Goal: Navigation & Orientation: Go to known website

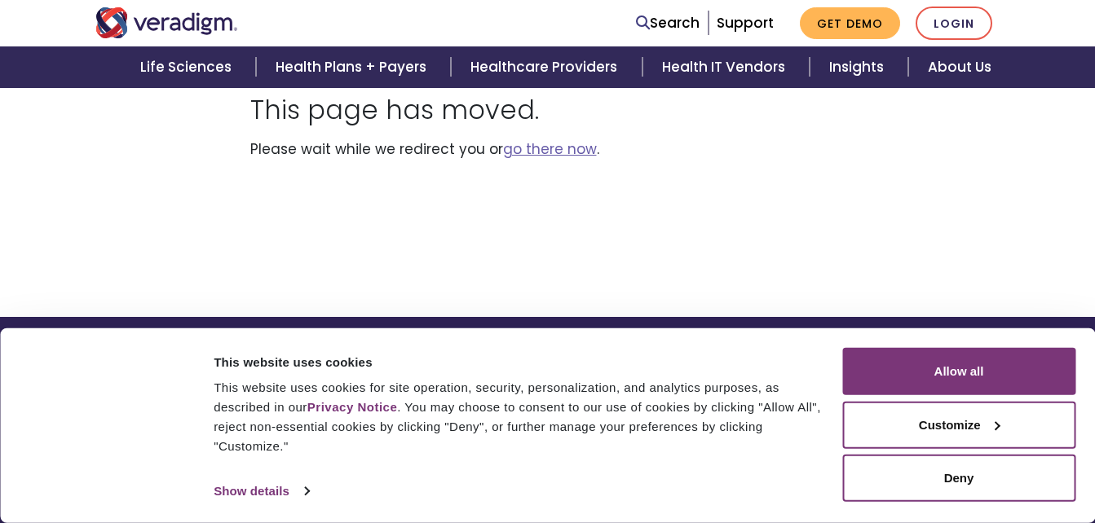
scroll to position [215, 0]
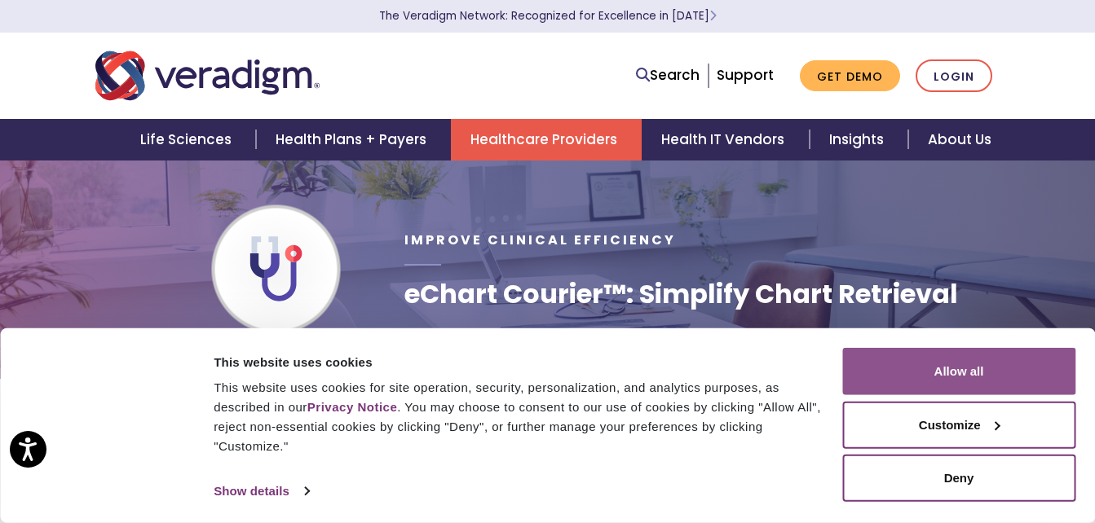
click at [956, 360] on button "Allow all" at bounding box center [958, 371] width 233 height 47
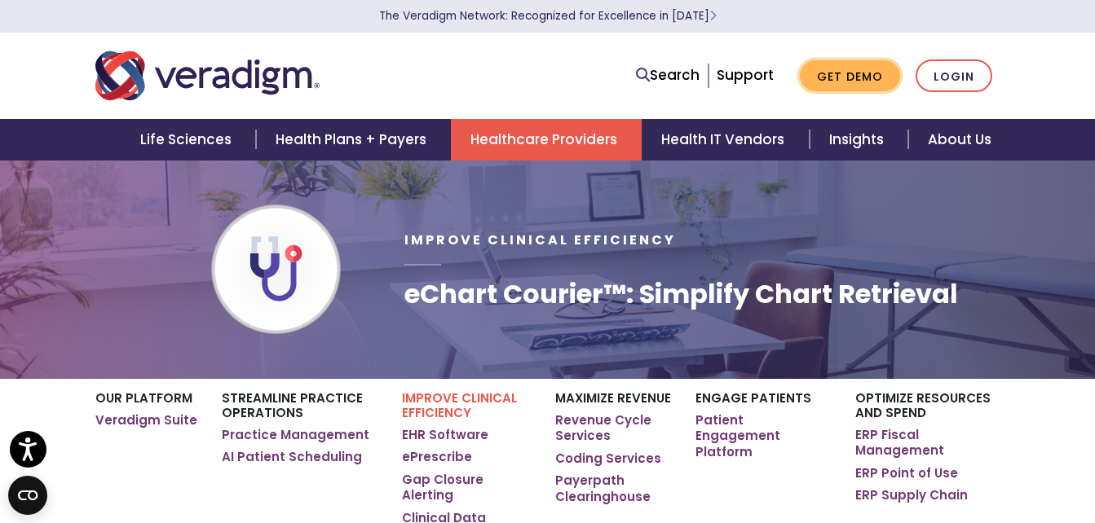
click at [852, 68] on link "Get Demo" at bounding box center [850, 76] width 100 height 32
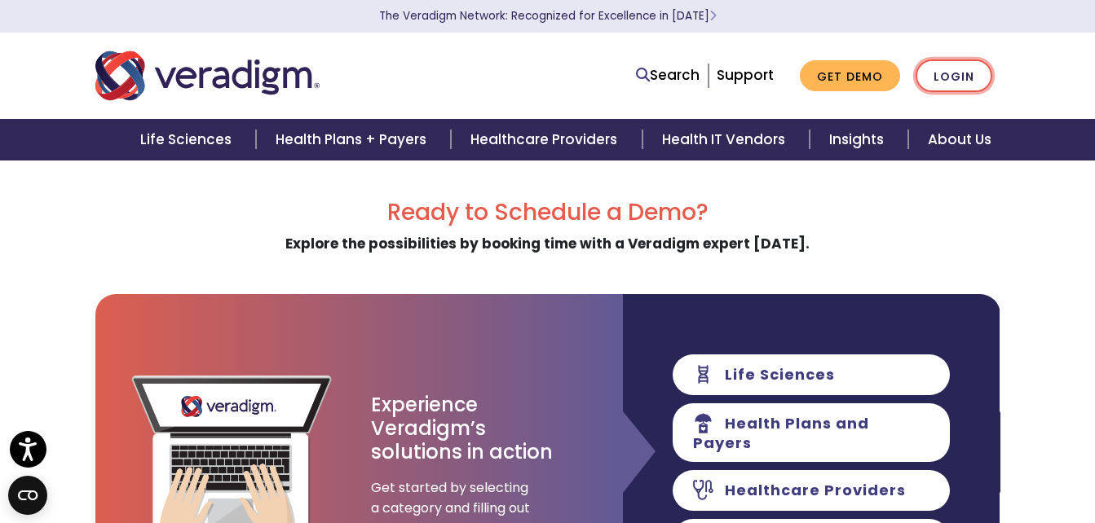
click at [964, 73] on link "Login" at bounding box center [954, 76] width 77 height 33
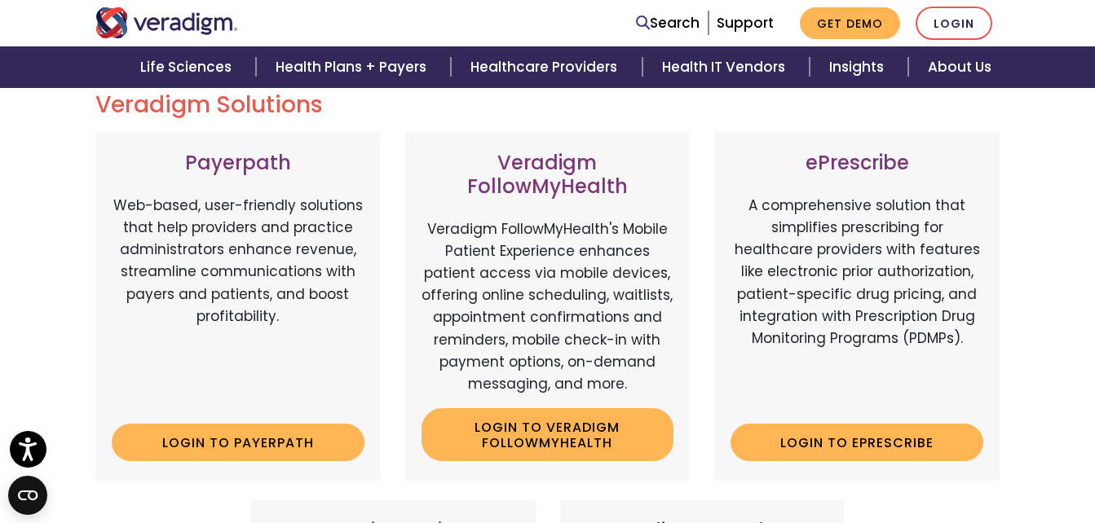
scroll to position [205, 0]
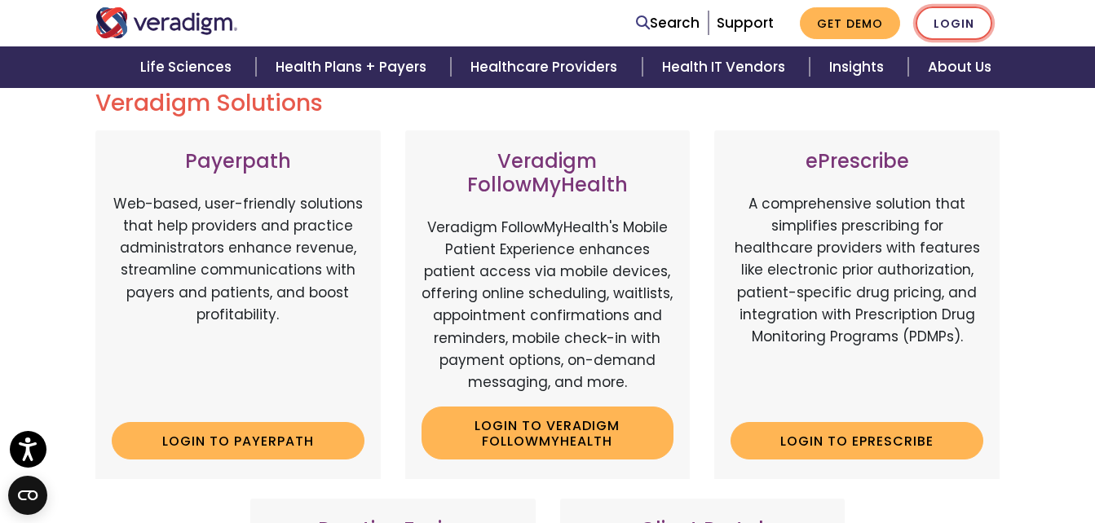
click at [956, 17] on link "Login" at bounding box center [954, 23] width 77 height 33
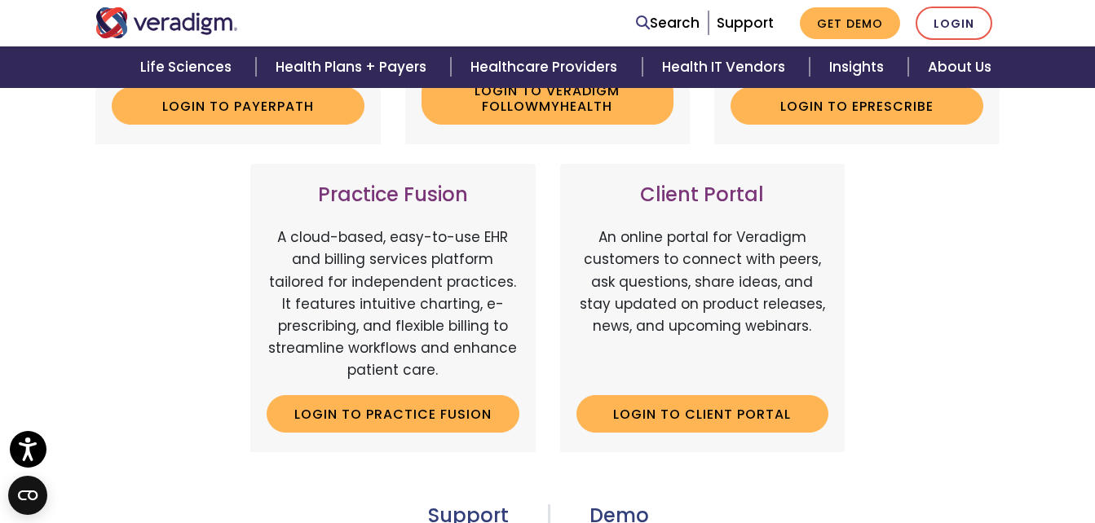
scroll to position [542, 0]
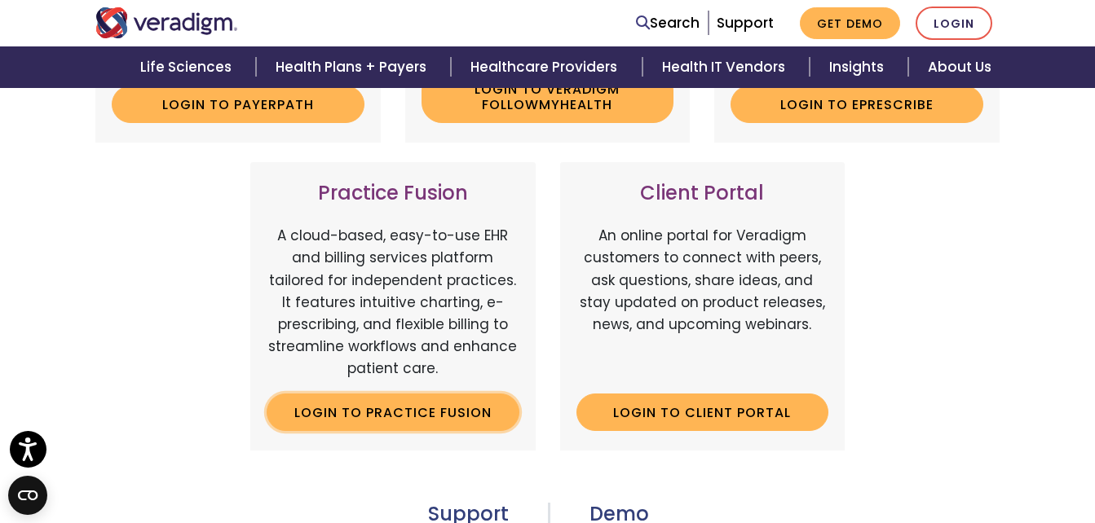
click at [384, 408] on link "Login to Practice Fusion" at bounding box center [393, 413] width 253 height 38
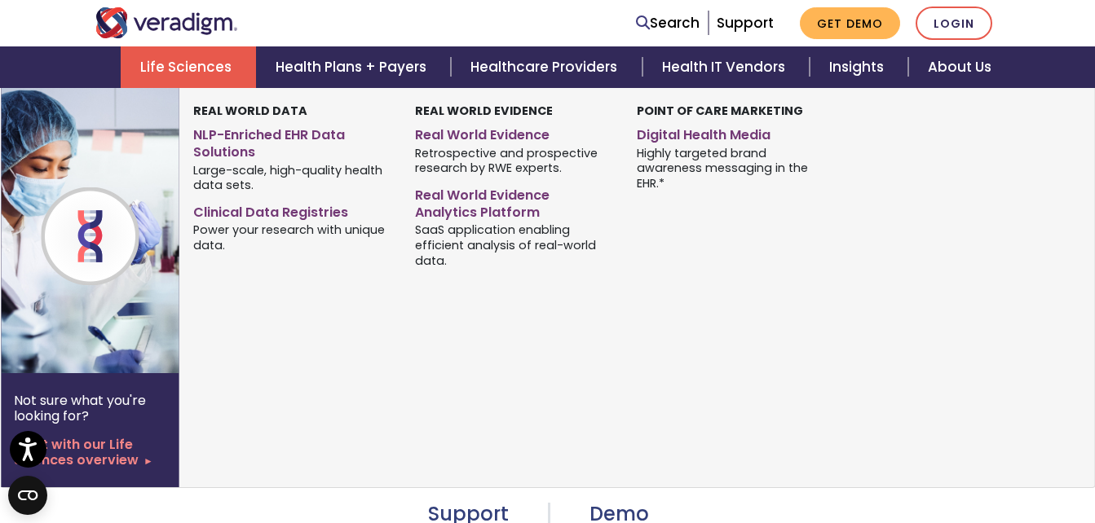
click at [170, 68] on link "Life Sciences" at bounding box center [188, 67] width 135 height 42
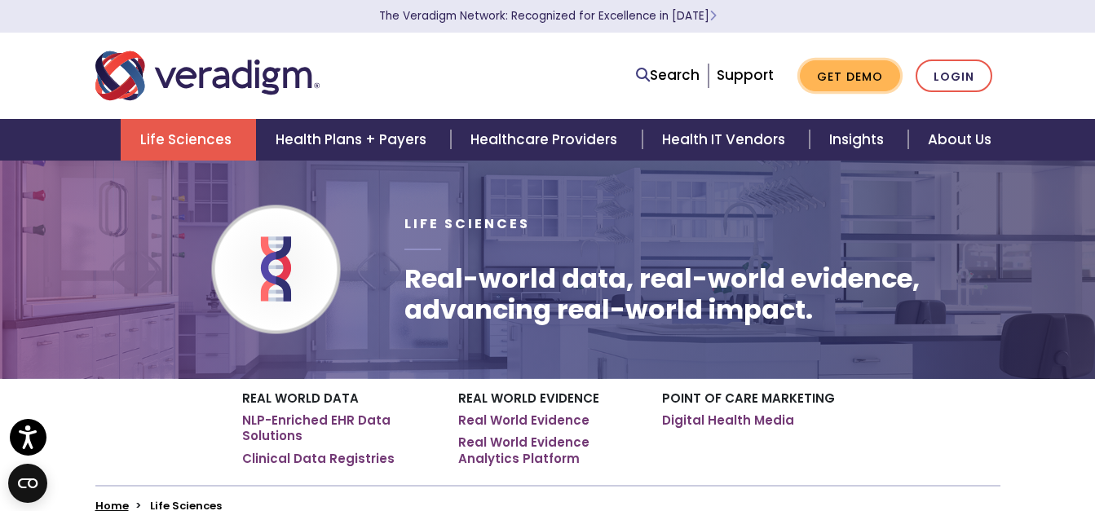
click at [880, 89] on link "Get Demo" at bounding box center [850, 76] width 100 height 32
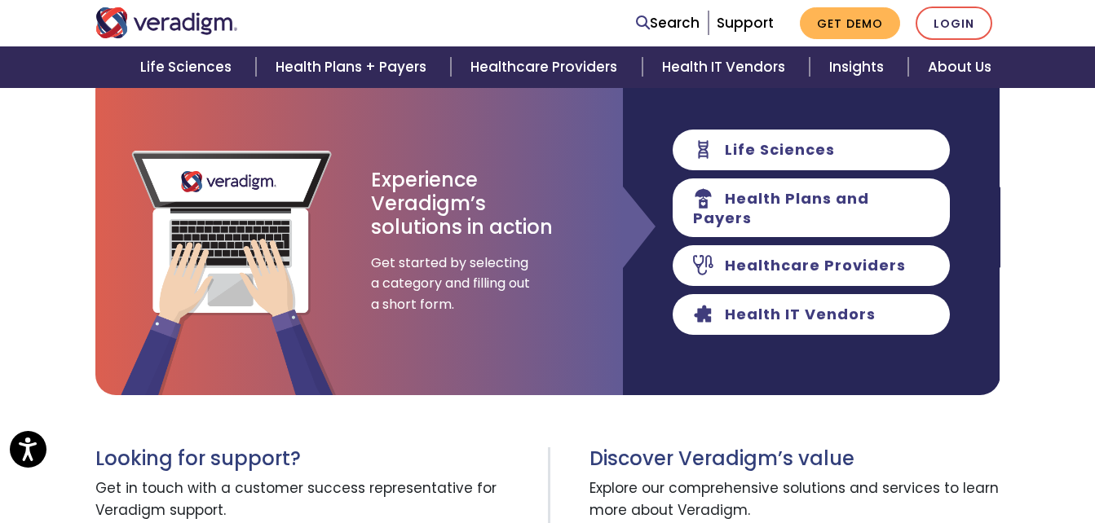
scroll to position [227, 0]
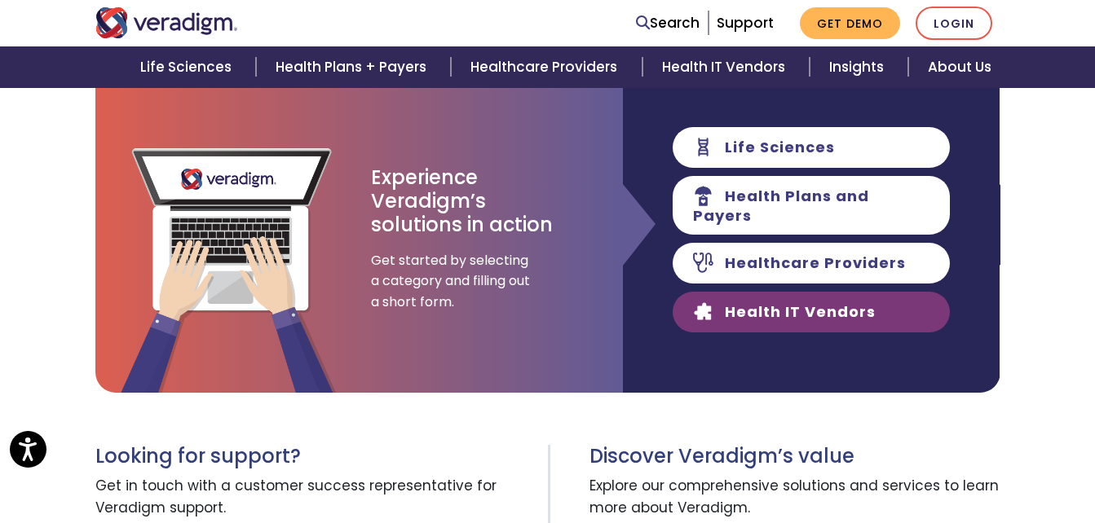
click at [859, 319] on link "Health IT Vendors" at bounding box center [811, 312] width 277 height 41
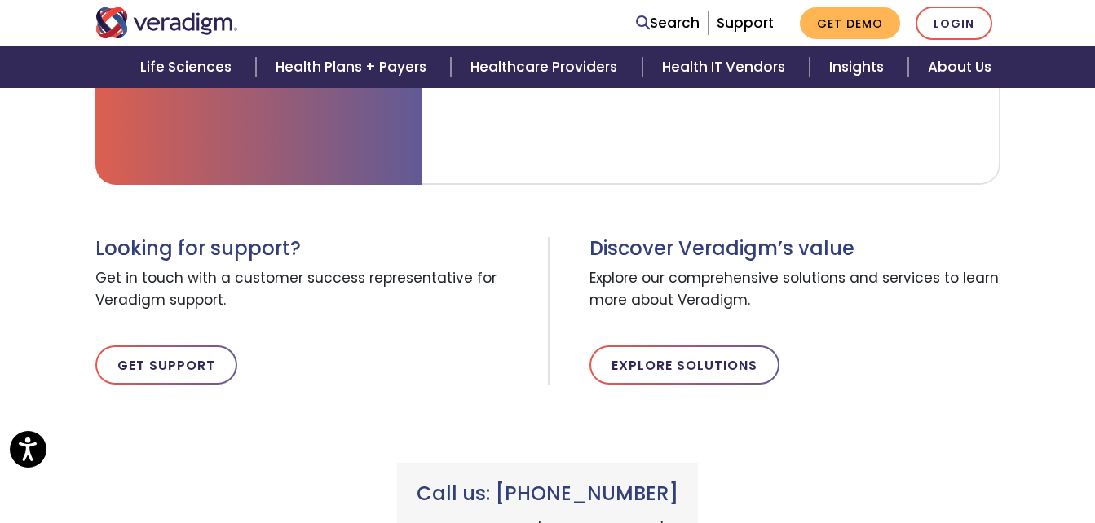
scroll to position [762, 0]
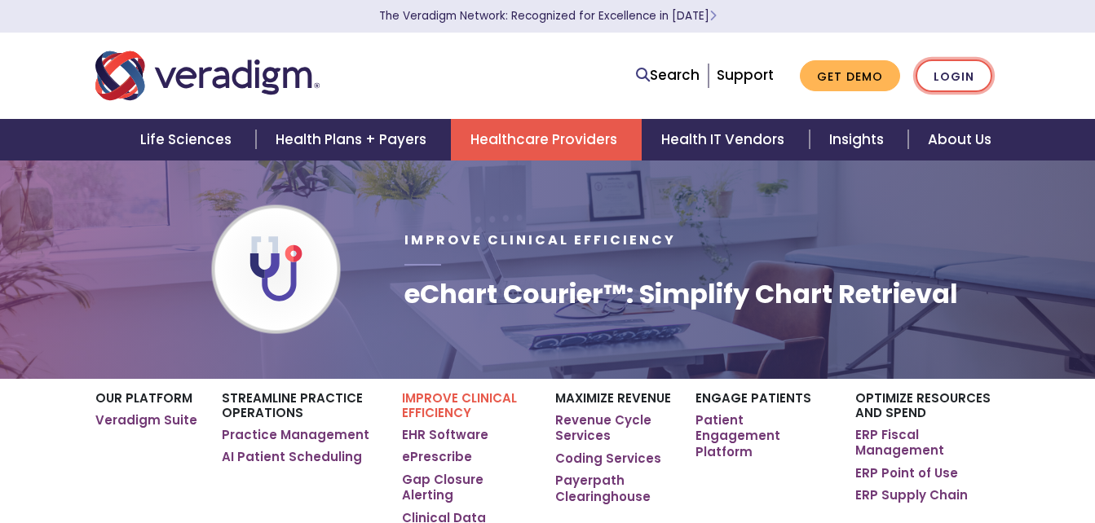
click at [938, 87] on link "Login" at bounding box center [954, 76] width 77 height 33
